Goal: Find specific page/section: Find specific page/section

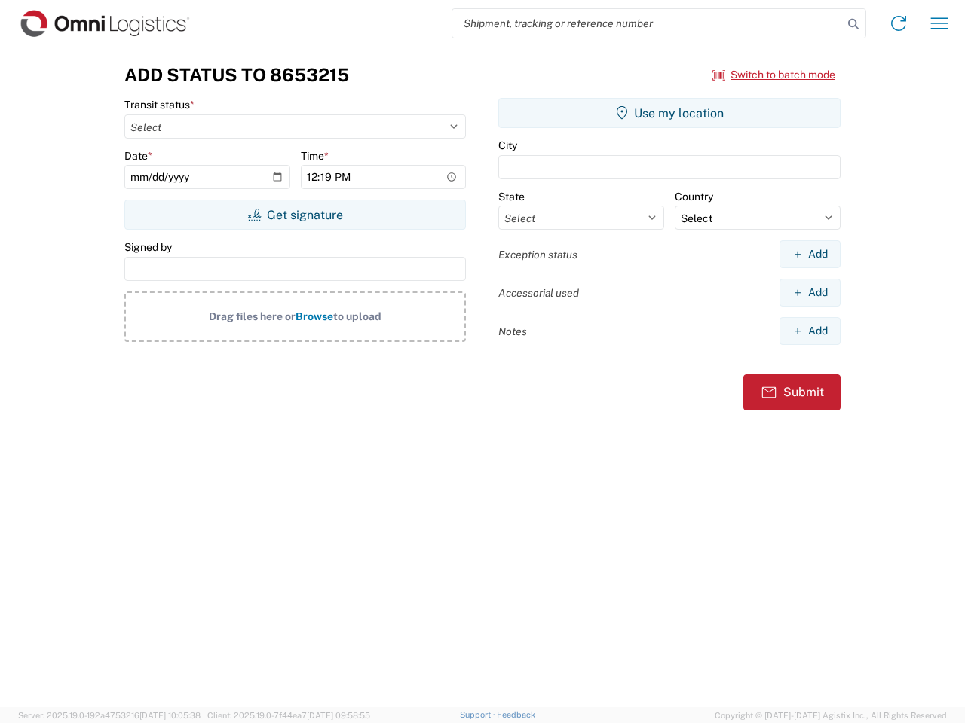
click at [647, 23] on input "search" at bounding box center [647, 23] width 390 height 29
click at [853, 24] on icon at bounding box center [853, 24] width 21 height 21
click at [898, 23] on icon at bounding box center [898, 23] width 24 height 24
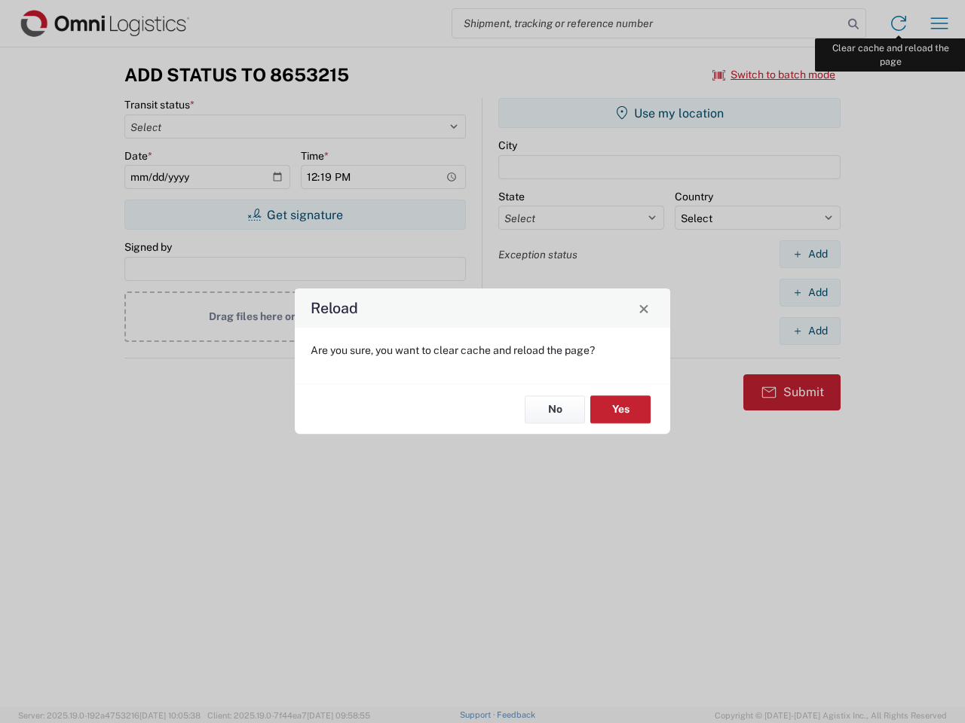
click at [939, 23] on div "Reload Are you sure, you want to clear cache and reload the page? No Yes" at bounding box center [482, 361] width 965 height 723
click at [774, 75] on div "Reload Are you sure, you want to clear cache and reload the page? No Yes" at bounding box center [482, 361] width 965 height 723
click at [295, 215] on div "Reload Are you sure, you want to clear cache and reload the page? No Yes" at bounding box center [482, 361] width 965 height 723
click at [669, 113] on div "Reload Are you sure, you want to clear cache and reload the page? No Yes" at bounding box center [482, 361] width 965 height 723
click at [809, 254] on div "Reload Are you sure, you want to clear cache and reload the page? No Yes" at bounding box center [482, 361] width 965 height 723
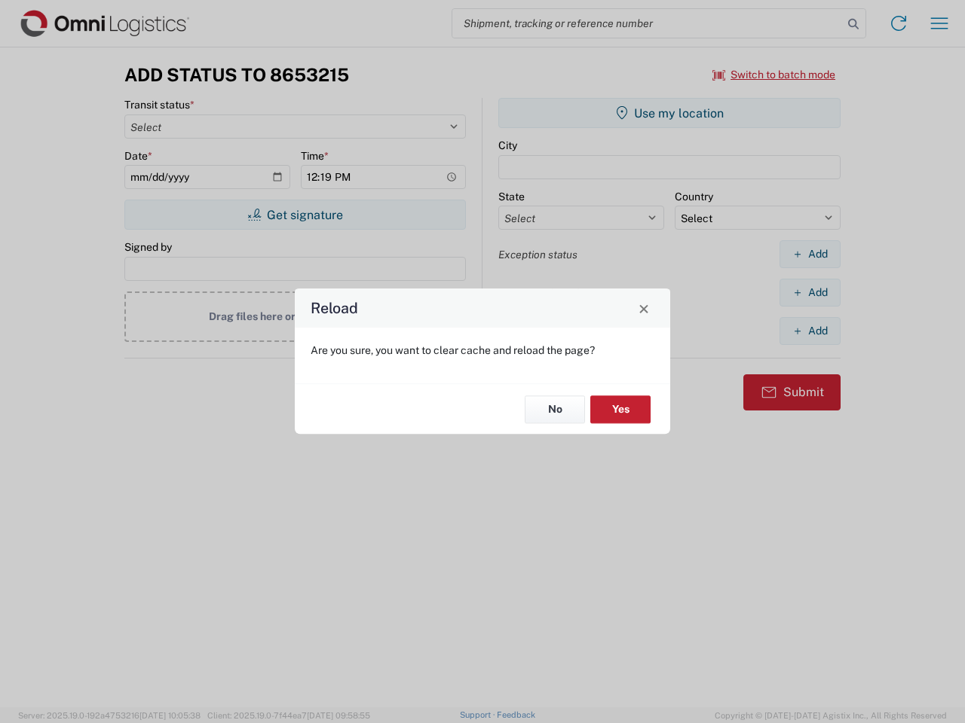
click at [809, 292] on div "Reload Are you sure, you want to clear cache and reload the page? No Yes" at bounding box center [482, 361] width 965 height 723
click at [809, 331] on div "Reload Are you sure, you want to clear cache and reload the page? No Yes" at bounding box center [482, 361] width 965 height 723
